Goal: Information Seeking & Learning: Learn about a topic

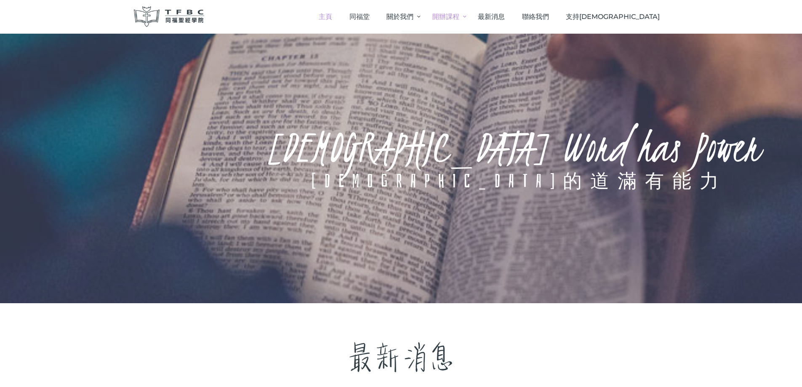
click at [440, 44] on span "開辦課程" at bounding box center [426, 47] width 25 height 8
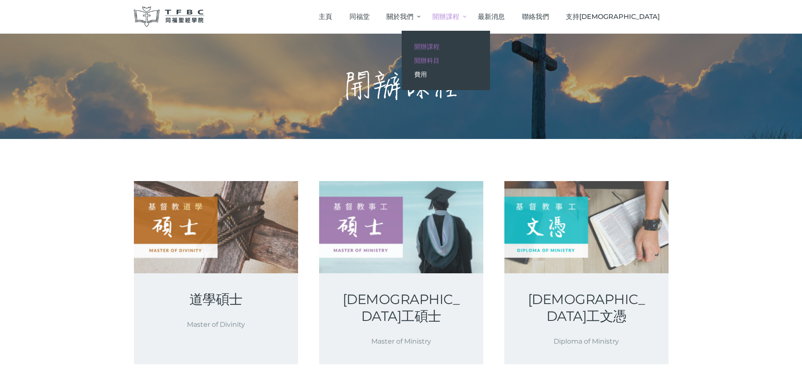
click at [440, 59] on span "開辦科目" at bounding box center [426, 60] width 25 height 8
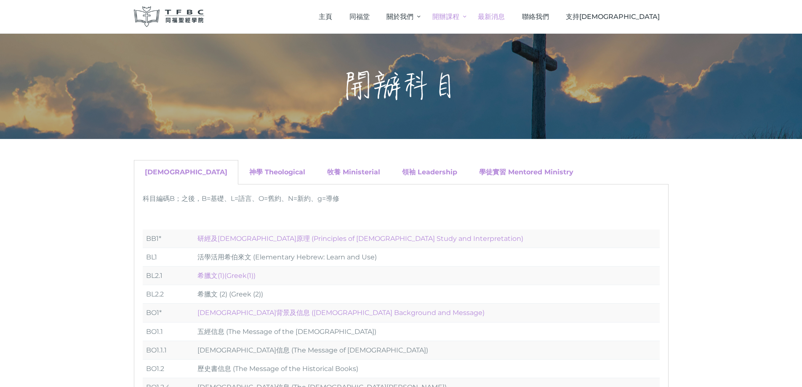
click at [505, 14] on span "最新消息" at bounding box center [491, 17] width 27 height 8
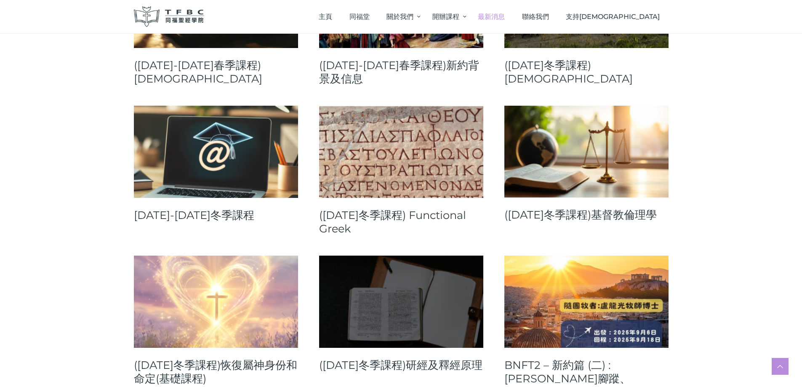
scroll to position [842, 0]
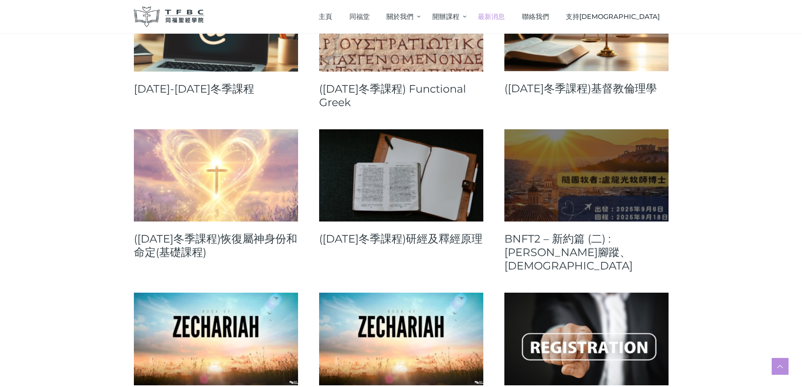
click at [534, 168] on link at bounding box center [586, 175] width 164 height 92
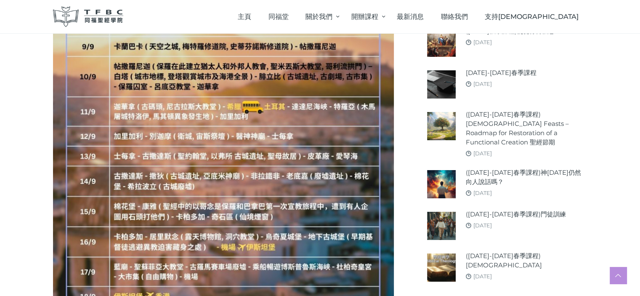
scroll to position [1213, 0]
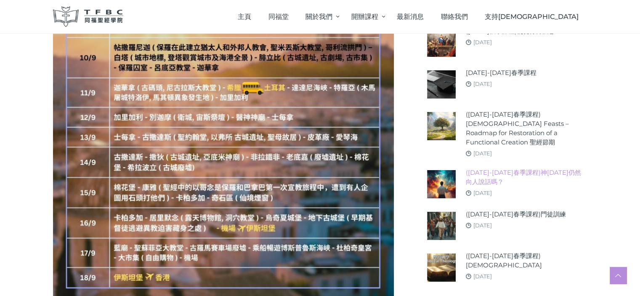
click at [531, 181] on link "([DATE]-[DATE]春季課程)神[DATE]仍然向人說話嗎？" at bounding box center [527, 177] width 122 height 19
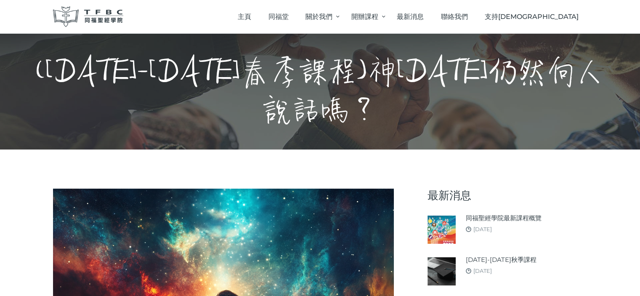
click at [98, 15] on img at bounding box center [88, 16] width 71 height 21
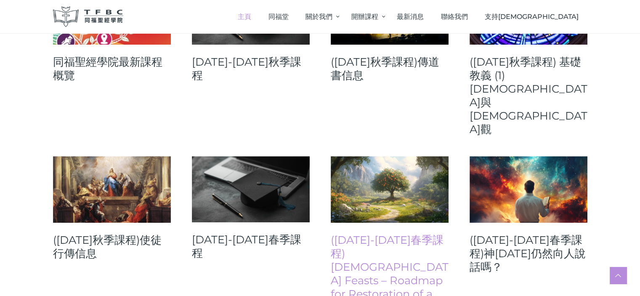
scroll to position [463, 0]
